Goal: Task Accomplishment & Management: Complete application form

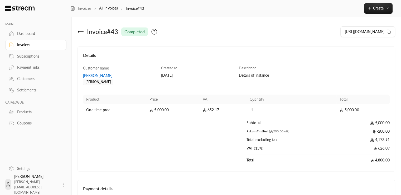
click at [132, 35] on div "completed" at bounding box center [134, 31] width 27 height 8
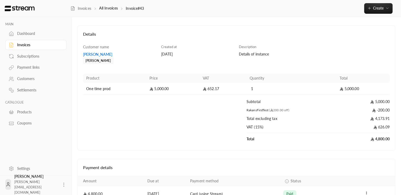
scroll to position [52, 0]
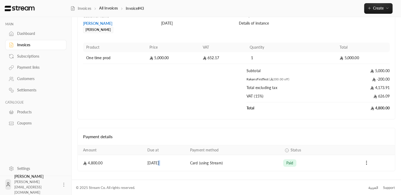
drag, startPoint x: 153, startPoint y: 162, endPoint x: 204, endPoint y: 164, distance: 50.7
click at [204, 164] on tr "4,800.00 [DATE] Card (using Stream) paid" at bounding box center [236, 163] width 317 height 16
click at [268, 162] on td "Card (using Stream)" at bounding box center [233, 163] width 93 height 16
drag, startPoint x: 371, startPoint y: 161, endPoint x: 77, endPoint y: 164, distance: 293.8
click at [77, 164] on div "Invoice # 43 completed [URL][DOMAIN_NAME] Details Customer name [PERSON_NAME] […" at bounding box center [236, 72] width 329 height 214
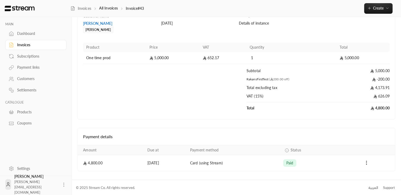
click at [110, 162] on td "4,800.00" at bounding box center [111, 163] width 66 height 16
click at [105, 134] on h4 "Payment details" at bounding box center [236, 136] width 307 height 6
click at [109, 160] on td "4,800.00" at bounding box center [111, 163] width 66 height 16
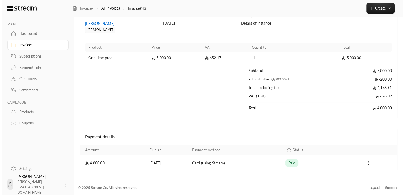
scroll to position [0, 0]
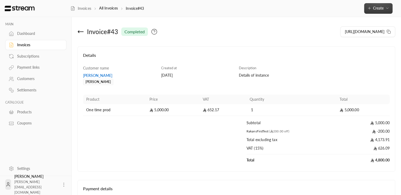
click at [387, 7] on icon "button" at bounding box center [387, 8] width 4 height 4
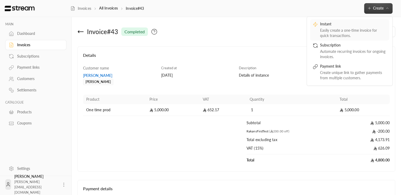
click at [357, 30] on div "Easily create a one-time invoice for quick transactions." at bounding box center [353, 33] width 66 height 11
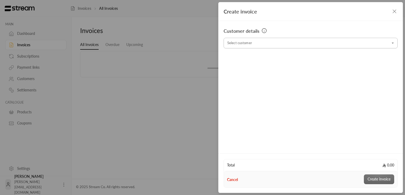
click at [245, 47] on input "Select customer" at bounding box center [311, 43] width 174 height 9
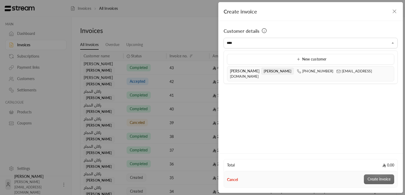
click at [235, 73] on div "[PERSON_NAME] [PERSON_NAME] [PHONE_NUMBER] [EMAIL_ADDRESS][DOMAIN_NAME]" at bounding box center [310, 73] width 161 height 11
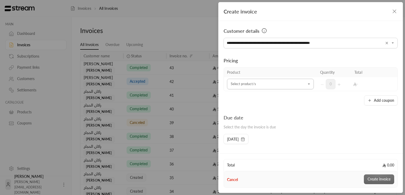
click at [253, 88] on div "Select product/s" at bounding box center [270, 84] width 87 height 11
type input "**********"
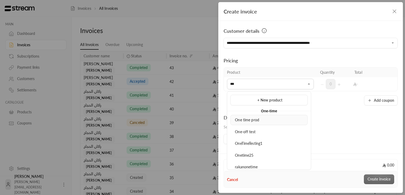
click at [250, 117] on div "One time prod" at bounding box center [268, 120] width 71 height 6
type input "***"
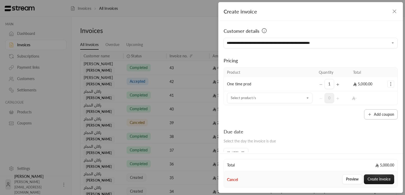
click at [376, 116] on button "Add coupon" at bounding box center [380, 114] width 33 height 10
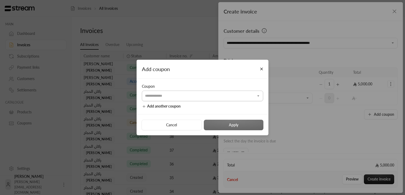
click at [178, 99] on input "Select customer" at bounding box center [202, 95] width 121 height 9
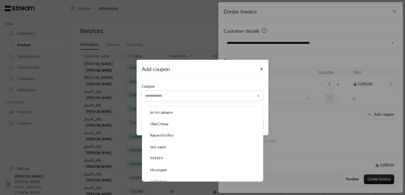
scroll to position [19, 0]
click at [179, 127] on div "RakansFirstTest" at bounding box center [202, 127] width 109 height 5
type input "**********"
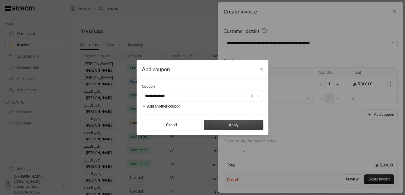
click at [230, 125] on button "Apply" at bounding box center [234, 124] width 60 height 11
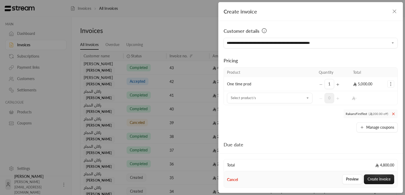
click at [383, 113] on span "( 200.00 off)" at bounding box center [379, 114] width 20 height 4
click at [392, 113] on icon at bounding box center [393, 114] width 4 height 4
click at [383, 118] on button "Add coupon" at bounding box center [380, 114] width 33 height 10
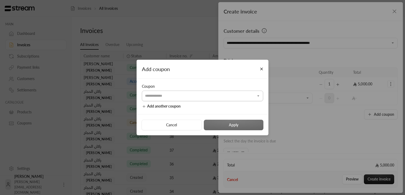
click at [234, 99] on input "Select customer" at bounding box center [202, 95] width 121 height 9
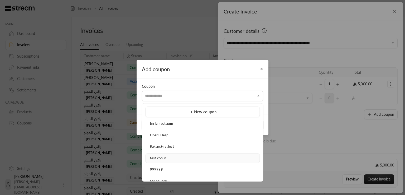
click at [174, 155] on div "test copun" at bounding box center [202, 157] width 109 height 5
type input "**********"
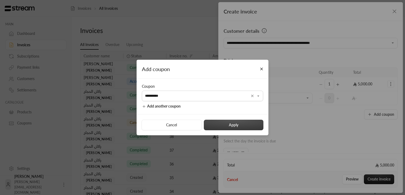
click at [243, 127] on button "Apply" at bounding box center [234, 124] width 60 height 11
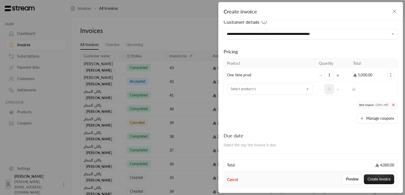
scroll to position [0, 0]
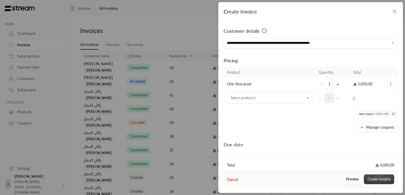
click at [377, 180] on button "Create invoice" at bounding box center [379, 179] width 30 height 10
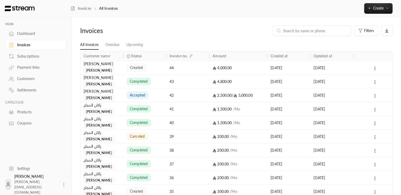
click at [162, 69] on div "created" at bounding box center [145, 67] width 37 height 13
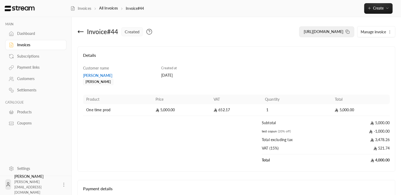
click at [348, 33] on rect at bounding box center [348, 32] width 2 height 2
click at [357, 31] on div "[URL][DOMAIN_NAME] Manage invoice" at bounding box center [317, 31] width 161 height 13
click at [341, 32] on span "[URL][DOMAIN_NAME]" at bounding box center [324, 31] width 40 height 4
click at [373, 5] on button "Create" at bounding box center [378, 8] width 28 height 11
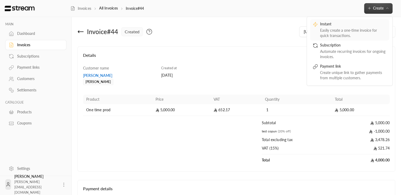
click at [353, 30] on div "Easily create a one-time invoice for quick transactions." at bounding box center [353, 33] width 66 height 11
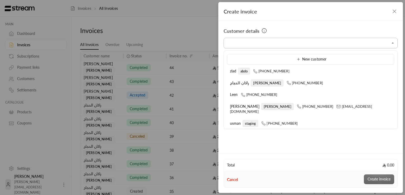
click at [259, 45] on input "Select customer" at bounding box center [311, 43] width 174 height 9
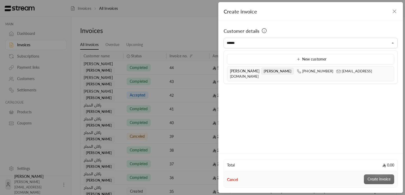
click at [246, 71] on span "[PERSON_NAME]" at bounding box center [245, 71] width 30 height 4
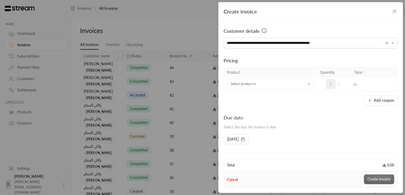
type input "**********"
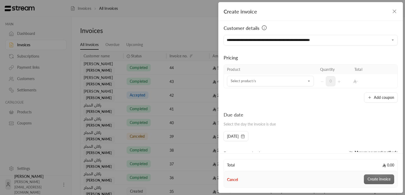
scroll to position [2, 0]
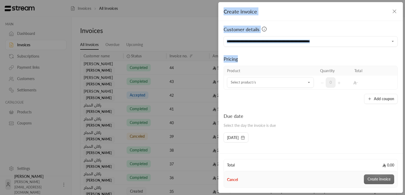
click at [402, 56] on div "**********" at bounding box center [202, 97] width 405 height 195
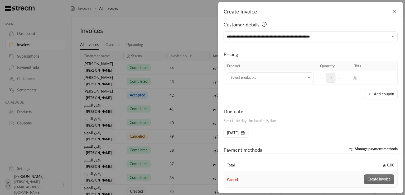
click at [398, 72] on div "**********" at bounding box center [310, 86] width 185 height 131
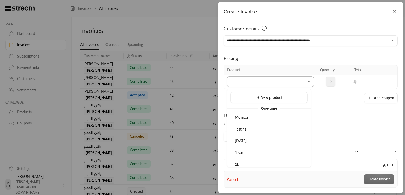
click at [248, 84] on input "Select customer" at bounding box center [270, 81] width 87 height 9
click at [330, 102] on div "Add coupon" at bounding box center [311, 98] width 174 height 10
click at [394, 13] on icon "button" at bounding box center [394, 11] width 6 height 6
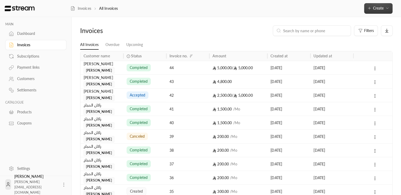
click at [387, 9] on icon "button" at bounding box center [387, 8] width 4 height 4
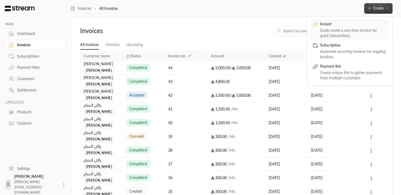
click at [366, 30] on div "Easily create a one-time invoice for quick transactions." at bounding box center [353, 33] width 66 height 11
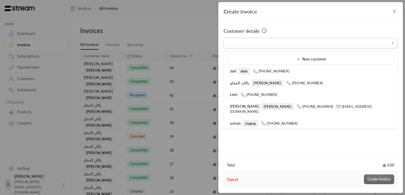
click at [302, 46] on input "Select customer" at bounding box center [311, 43] width 174 height 9
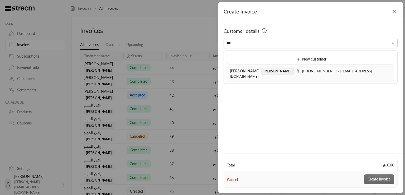
click at [251, 67] on li "[PERSON_NAME] [PERSON_NAME] [PHONE_NUMBER] [EMAIL_ADDRESS][DOMAIN_NAME]" at bounding box center [310, 73] width 167 height 15
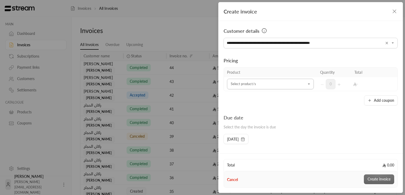
type input "**********"
click at [257, 85] on input "Select customer" at bounding box center [270, 83] width 87 height 9
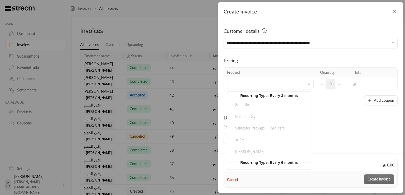
scroll to position [1101, 0]
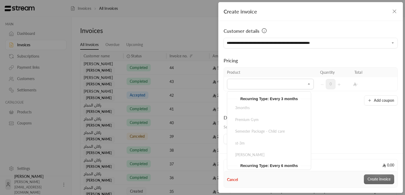
click at [394, 11] on icon "button" at bounding box center [394, 11] width 6 height 6
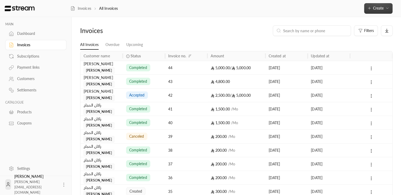
click at [383, 9] on span "Create" at bounding box center [378, 8] width 11 height 4
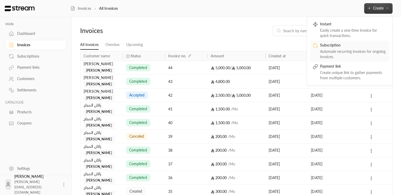
click at [339, 50] on div "Automate recurring invoices for ongoing invoices." at bounding box center [353, 54] width 66 height 11
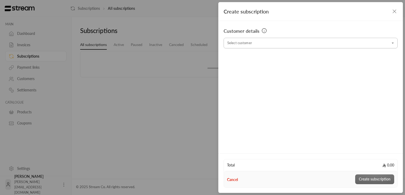
click at [297, 43] on input "Select customer" at bounding box center [311, 43] width 174 height 9
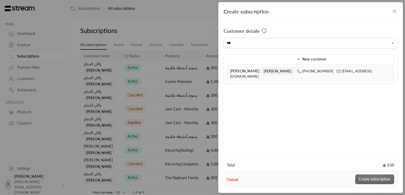
click at [243, 73] on span "[PERSON_NAME]" at bounding box center [245, 71] width 30 height 4
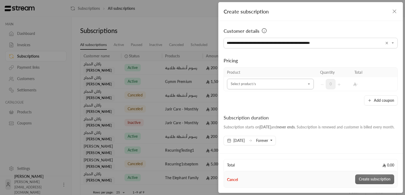
type input "**********"
click at [261, 85] on input "Select customer" at bounding box center [270, 83] width 87 height 9
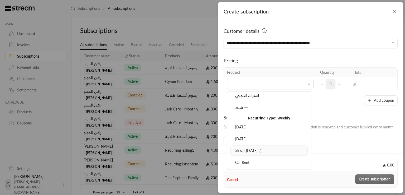
scroll to position [1218, 0]
click at [253, 145] on span "5k sar [DATE] :(" at bounding box center [248, 147] width 26 height 4
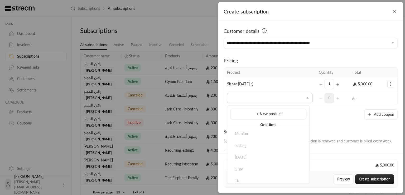
click at [292, 98] on input "Select customer" at bounding box center [269, 97] width 85 height 9
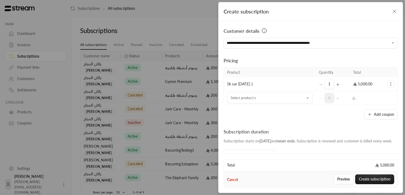
click at [310, 120] on div "**********" at bounding box center [310, 86] width 185 height 131
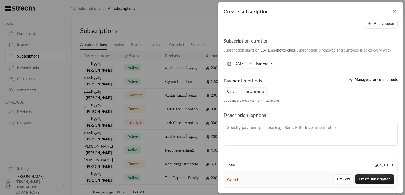
scroll to position [95, 0]
click at [313, 135] on textarea at bounding box center [311, 134] width 174 height 24
type textarea "ف"
type textarea "T"
type textarea "Testing"
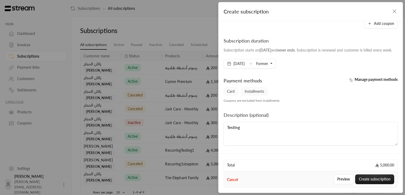
click at [296, 154] on div "Total 5,000.00 Cancel Preview Create subscription" at bounding box center [310, 172] width 185 height 39
click at [373, 178] on button "Create subscription" at bounding box center [374, 179] width 39 height 10
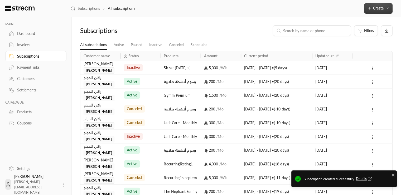
click at [383, 10] on button "Create" at bounding box center [378, 8] width 28 height 11
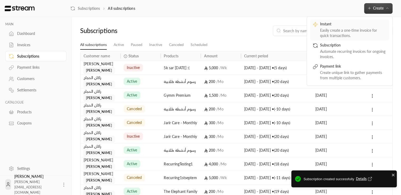
click at [360, 30] on div "Easily create a one-time invoice for quick transactions." at bounding box center [353, 33] width 66 height 11
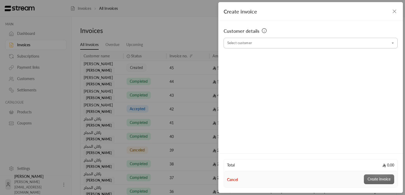
click at [297, 40] on input "Select customer" at bounding box center [311, 43] width 174 height 9
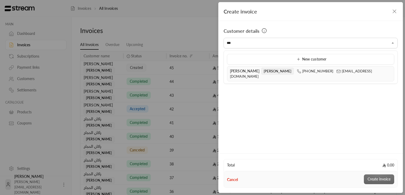
click at [265, 72] on span "[PERSON_NAME]" at bounding box center [277, 71] width 33 height 7
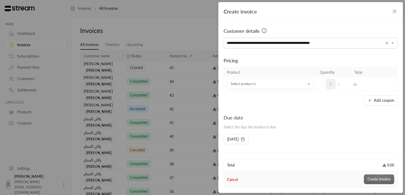
scroll to position [75, 0]
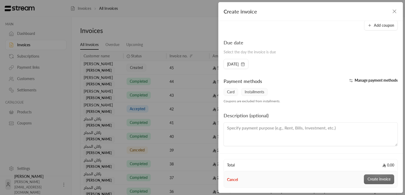
type input "**********"
click at [256, 152] on div "**********" at bounding box center [310, 84] width 185 height 165
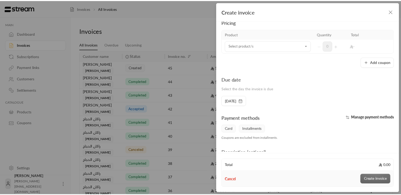
scroll to position [38, 0]
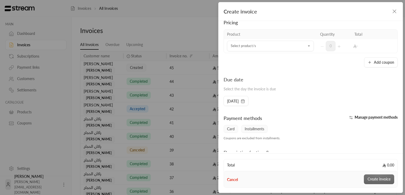
click at [246, 128] on span "Installments" at bounding box center [254, 129] width 26 height 8
click at [372, 116] on span "Manage payment methods" at bounding box center [376, 117] width 43 height 4
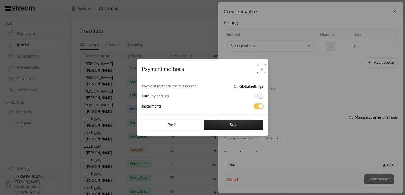
click at [260, 69] on button "Close" at bounding box center [261, 68] width 9 height 9
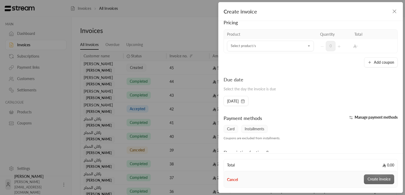
click at [197, 33] on div "**********" at bounding box center [202, 97] width 405 height 195
click at [395, 11] on icon "button" at bounding box center [394, 11] width 6 height 6
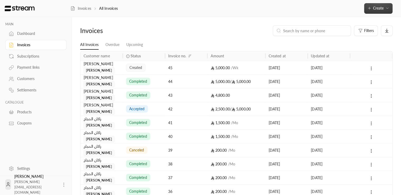
scroll to position [0, 0]
click at [116, 70] on div "[PERSON_NAME] [PERSON_NAME]" at bounding box center [102, 67] width 36 height 13
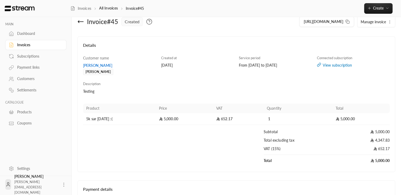
scroll to position [63, 0]
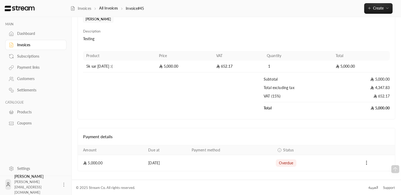
click at [287, 165] on div "overdue" at bounding box center [286, 162] width 21 height 7
click at [17, 33] on div "Dashboard" at bounding box center [38, 33] width 43 height 5
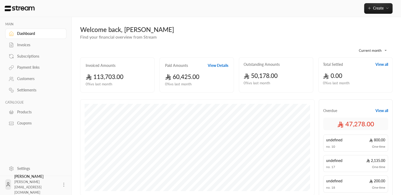
click at [30, 46] on div "Invoices" at bounding box center [38, 44] width 43 height 5
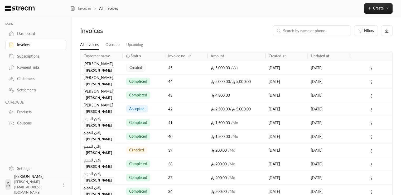
click at [31, 57] on div "Subscriptions" at bounding box center [38, 56] width 43 height 5
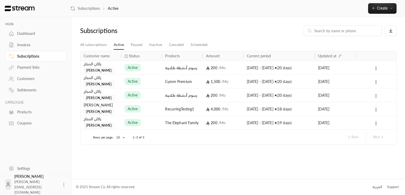
click at [33, 42] on div "Invoices" at bounding box center [38, 44] width 43 height 5
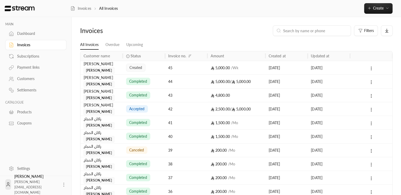
click at [120, 70] on div "[PERSON_NAME] [PERSON_NAME]" at bounding box center [101, 68] width 42 height 14
